Goal: Transaction & Acquisition: Book appointment/travel/reservation

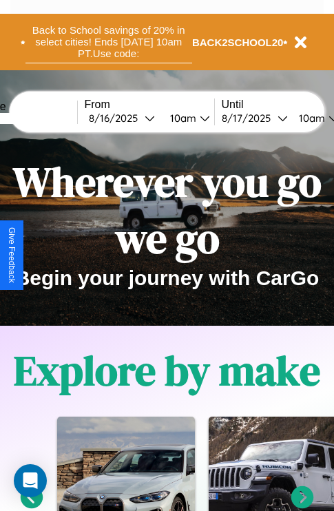
click at [108, 42] on button "Back to School savings of 20% in select cities! Ends [DATE] 10am PT. Use code:" at bounding box center [108, 42] width 167 height 43
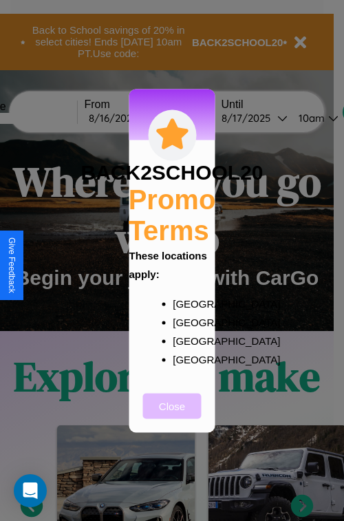
click at [172, 415] on button "Close" at bounding box center [172, 405] width 59 height 25
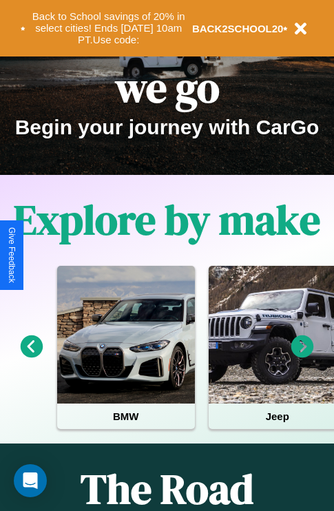
scroll to position [212, 0]
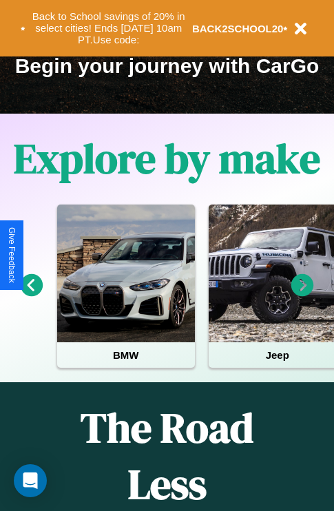
click at [31, 295] on icon at bounding box center [32, 285] width 23 height 23
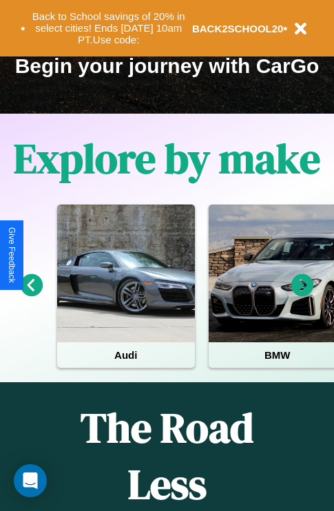
click at [302, 295] on icon at bounding box center [302, 285] width 23 height 23
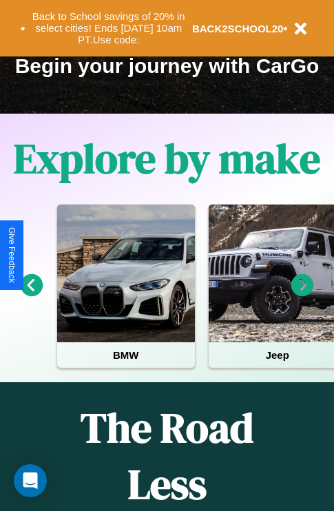
click at [302, 295] on icon at bounding box center [302, 285] width 23 height 23
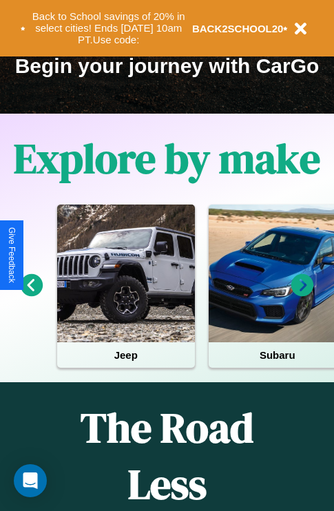
click at [302, 295] on icon at bounding box center [302, 285] width 23 height 23
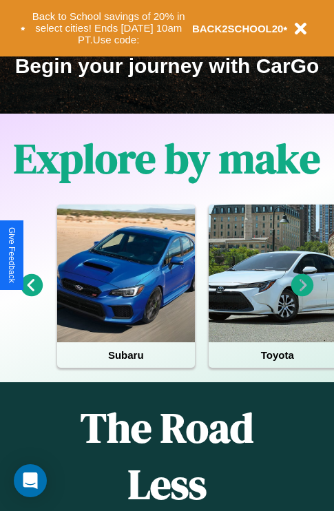
click at [302, 295] on icon at bounding box center [302, 285] width 23 height 23
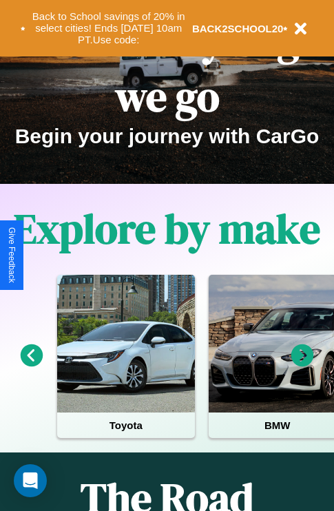
scroll to position [0, 0]
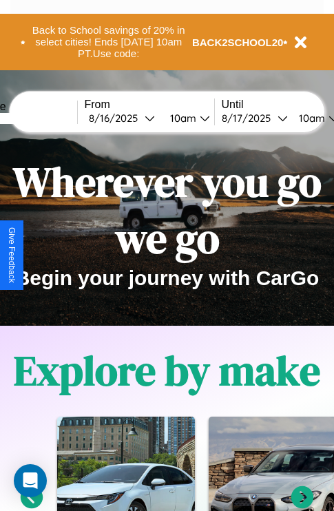
click at [46, 118] on input "text" at bounding box center [25, 118] width 103 height 11
type input "******"
click at [138, 118] on div "[DATE]" at bounding box center [117, 118] width 56 height 13
select select "*"
select select "****"
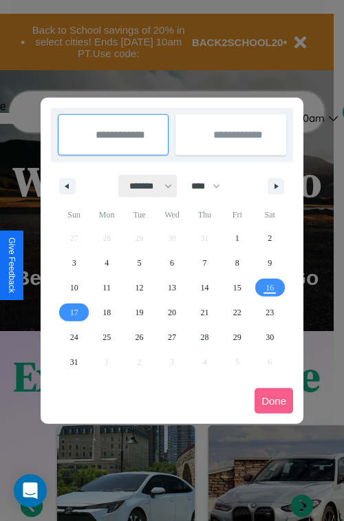
click at [145, 186] on select "******* ******** ***** ***** *** **** **** ****** ********* ******* ******** **…" at bounding box center [148, 186] width 59 height 23
select select "*"
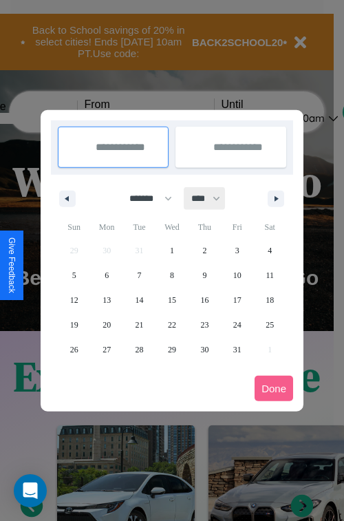
click at [212, 198] on select "**** **** **** **** **** **** **** **** **** **** **** **** **** **** **** ****…" at bounding box center [204, 198] width 41 height 23
select select "****"
click at [171, 275] on span "7" at bounding box center [172, 275] width 4 height 25
type input "**********"
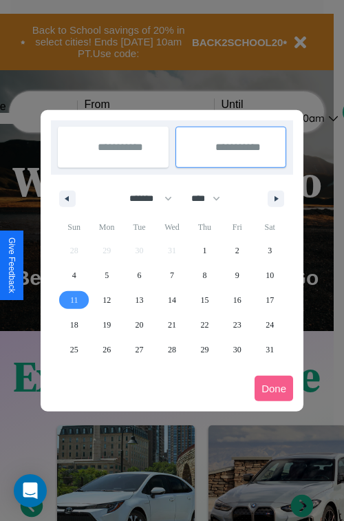
click at [74, 299] on span "11" at bounding box center [74, 300] width 8 height 25
type input "**********"
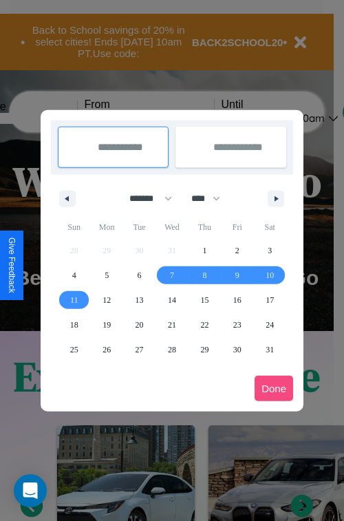
click at [274, 388] on button "Done" at bounding box center [274, 388] width 39 height 25
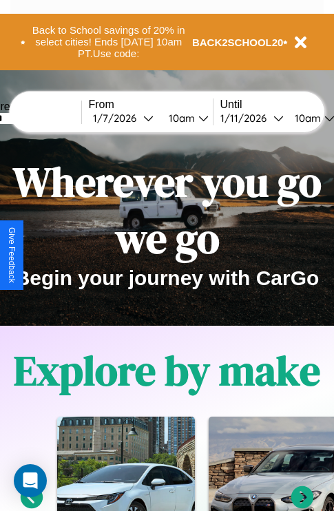
scroll to position [0, 46]
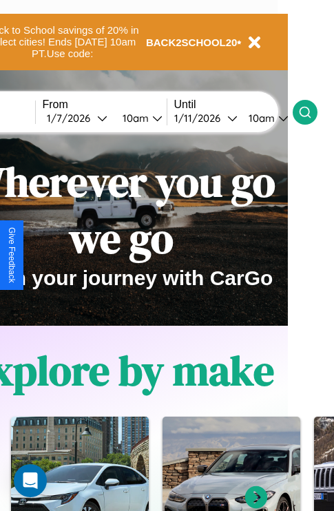
click at [312, 112] on icon at bounding box center [305, 112] width 14 height 14
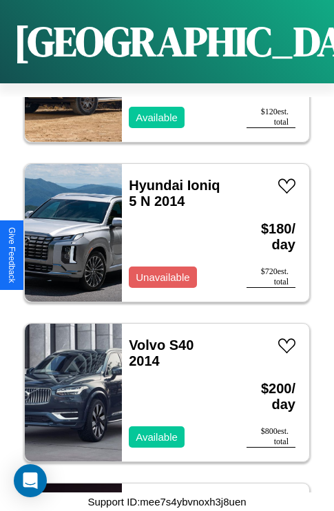
scroll to position [20335, 0]
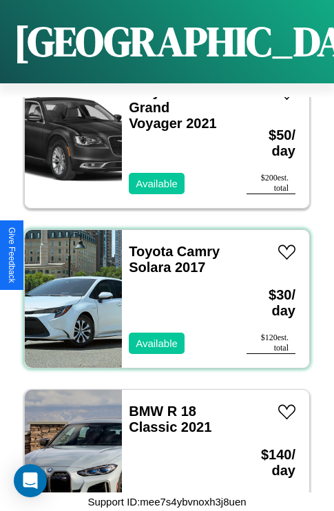
click at [162, 291] on div "Toyota Camry Solara 2017 Available" at bounding box center [177, 299] width 111 height 138
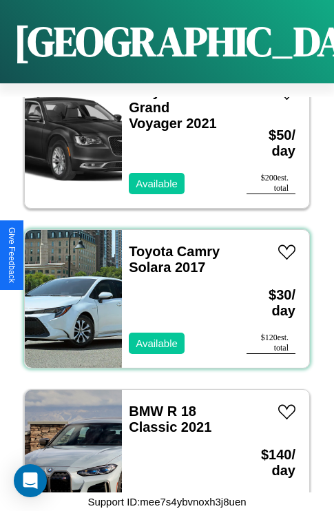
click at [162, 291] on div "Toyota Camry Solara 2017 Available" at bounding box center [177, 299] width 111 height 138
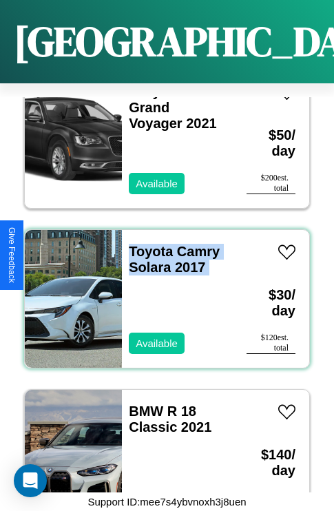
click at [162, 291] on div "Toyota Camry Solara 2017 Available" at bounding box center [177, 299] width 111 height 138
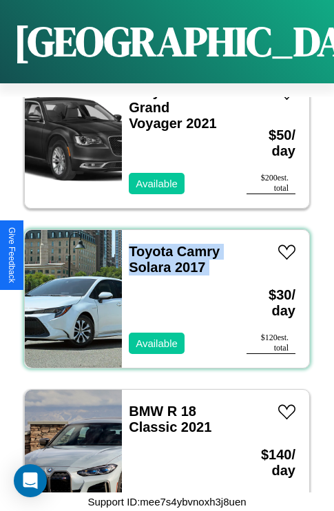
click at [162, 291] on div "Toyota Camry Solara 2017 Available" at bounding box center [177, 299] width 111 height 138
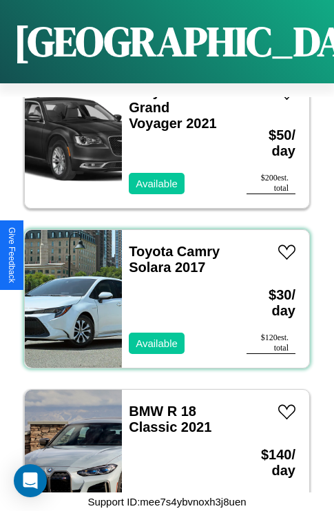
click at [162, 291] on div "Toyota Camry Solara 2017 Available" at bounding box center [177, 299] width 111 height 138
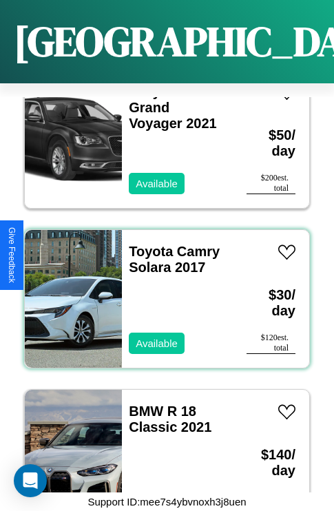
click at [162, 291] on div "Toyota Camry Solara 2017 Available" at bounding box center [177, 299] width 111 height 138
click at [147, 244] on link "Toyota Camry Solara 2017" at bounding box center [174, 259] width 91 height 31
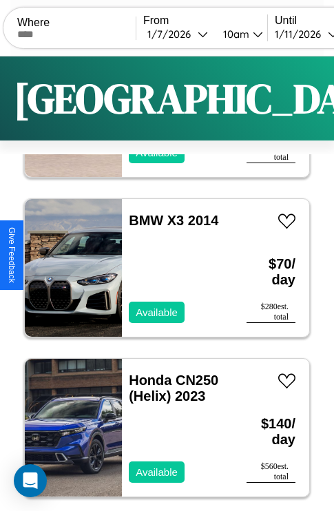
scroll to position [0, 0]
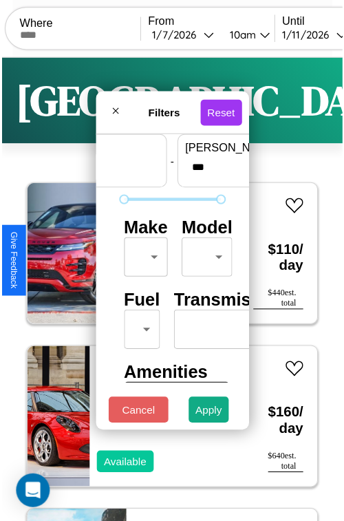
scroll to position [41, 0]
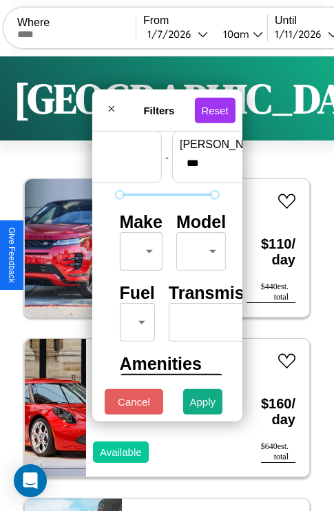
click at [138, 248] on body "CarGo Where From [DATE] 10am Until [DATE] 10am Become a Host Login Sign Up Bost…" at bounding box center [167, 284] width 334 height 568
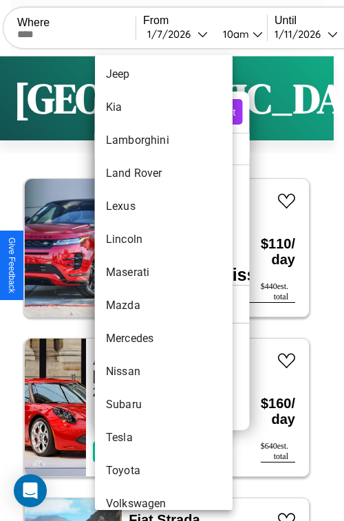
scroll to position [746, 0]
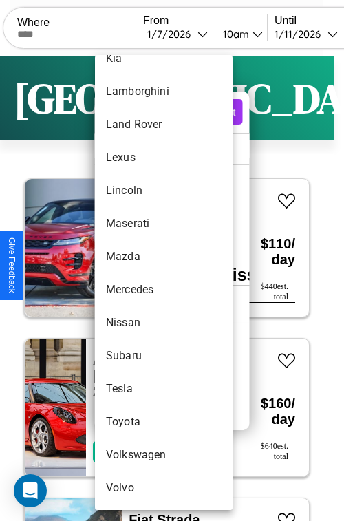
click at [138, 455] on li "Volkswagen" at bounding box center [164, 455] width 138 height 33
type input "**********"
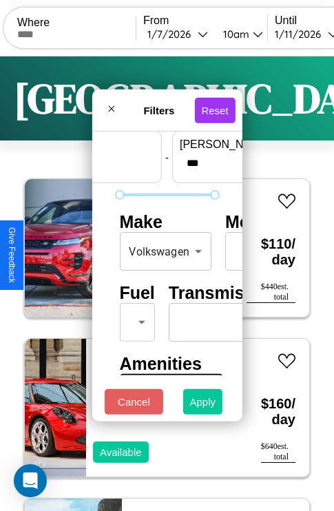
click at [203, 405] on button "Apply" at bounding box center [203, 401] width 40 height 25
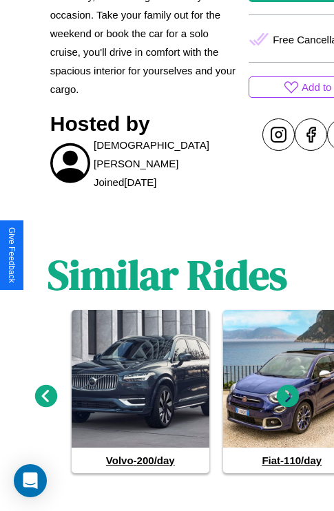
scroll to position [554, 0]
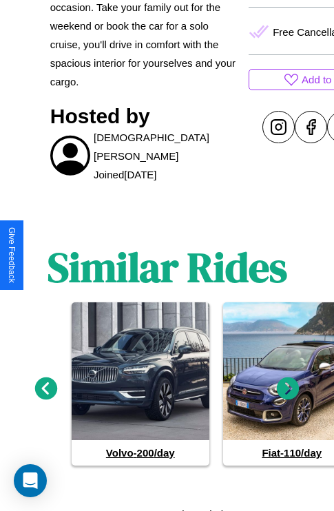
click at [45, 383] on icon at bounding box center [46, 388] width 23 height 23
